Goal: Communication & Community: Answer question/provide support

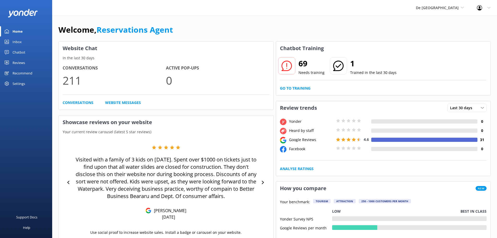
click at [23, 45] on link "Inbox" at bounding box center [26, 42] width 52 height 10
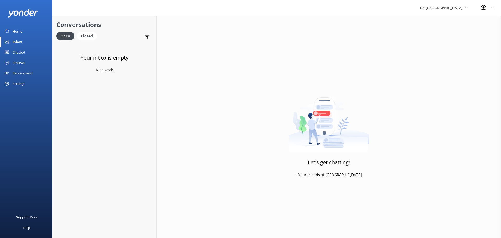
click at [468, 8] on div "De [GEOGRAPHIC_DATA] [GEOGRAPHIC_DATA] [GEOGRAPHIC_DATA]'s Activities Expert Th…" at bounding box center [443, 8] width 61 height 16
click at [448, 20] on link "De [GEOGRAPHIC_DATA]" at bounding box center [439, 22] width 52 height 13
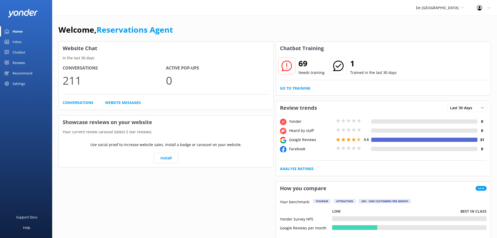
click at [20, 45] on div "Inbox" at bounding box center [17, 42] width 9 height 10
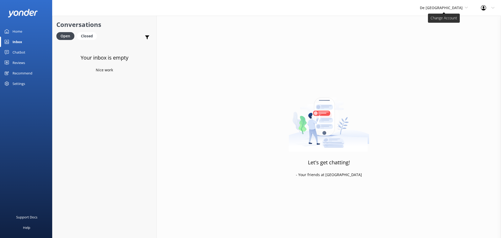
click at [445, 6] on span "De [GEOGRAPHIC_DATA]" at bounding box center [441, 7] width 43 height 5
click at [443, 39] on link "Aruba's Activities Expert" at bounding box center [439, 34] width 52 height 13
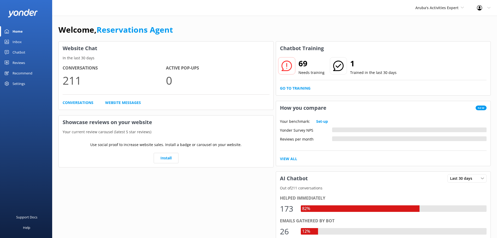
click at [22, 40] on link "Inbox" at bounding box center [26, 42] width 52 height 10
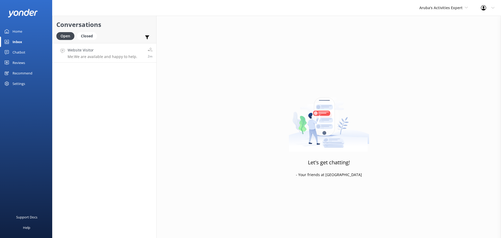
click at [128, 55] on p "Me: We are available and happy to help." at bounding box center [103, 56] width 70 height 5
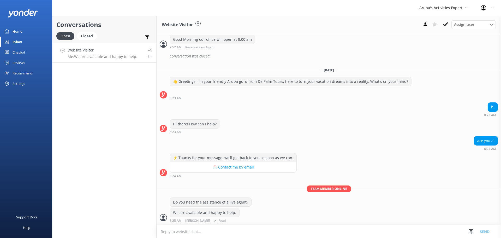
scroll to position [144, 0]
click at [441, 25] on button at bounding box center [444, 24] width 9 height 8
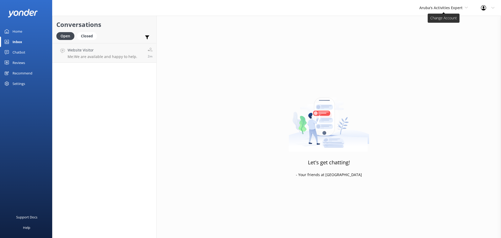
click at [441, 9] on span "Aruba's Activities Expert" at bounding box center [440, 7] width 43 height 5
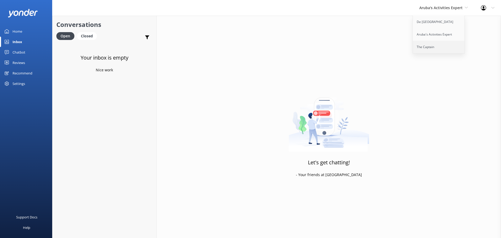
click at [434, 47] on link "The Captain" at bounding box center [439, 47] width 52 height 13
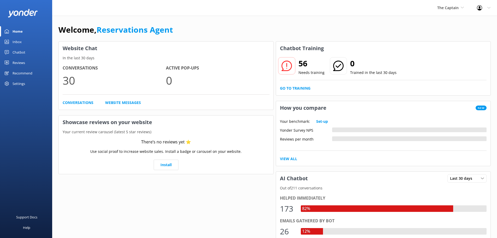
click at [17, 41] on div "Inbox" at bounding box center [17, 42] width 9 height 10
